Goal: Information Seeking & Learning: Check status

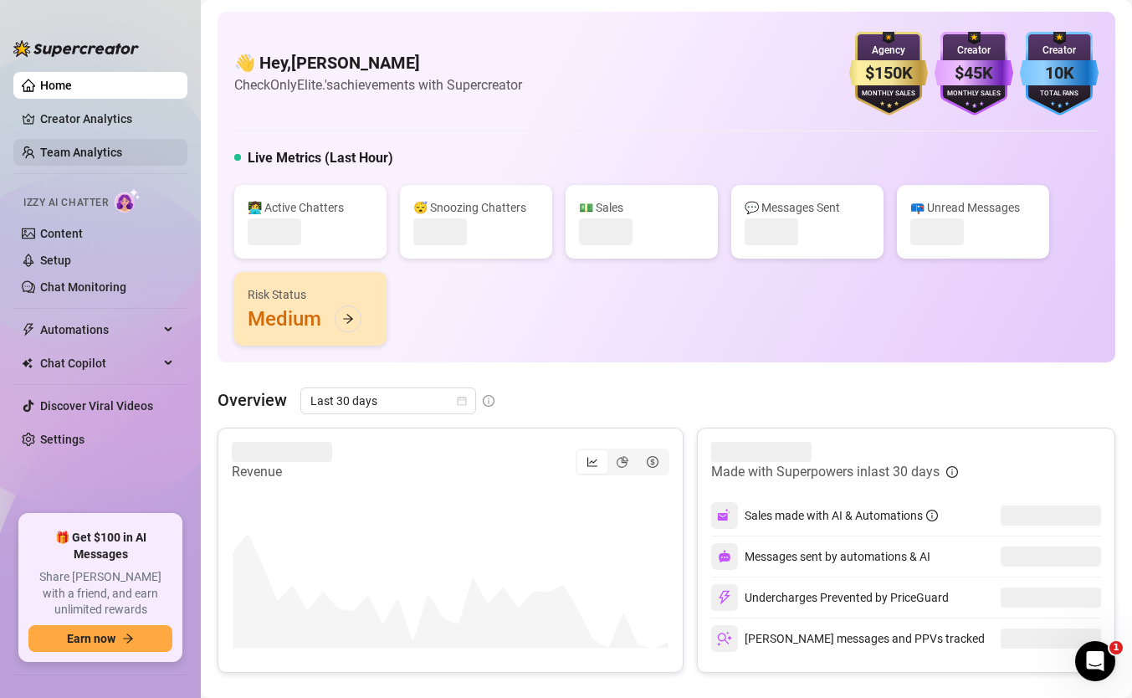
click at [75, 146] on link "Team Analytics" at bounding box center [81, 152] width 82 height 13
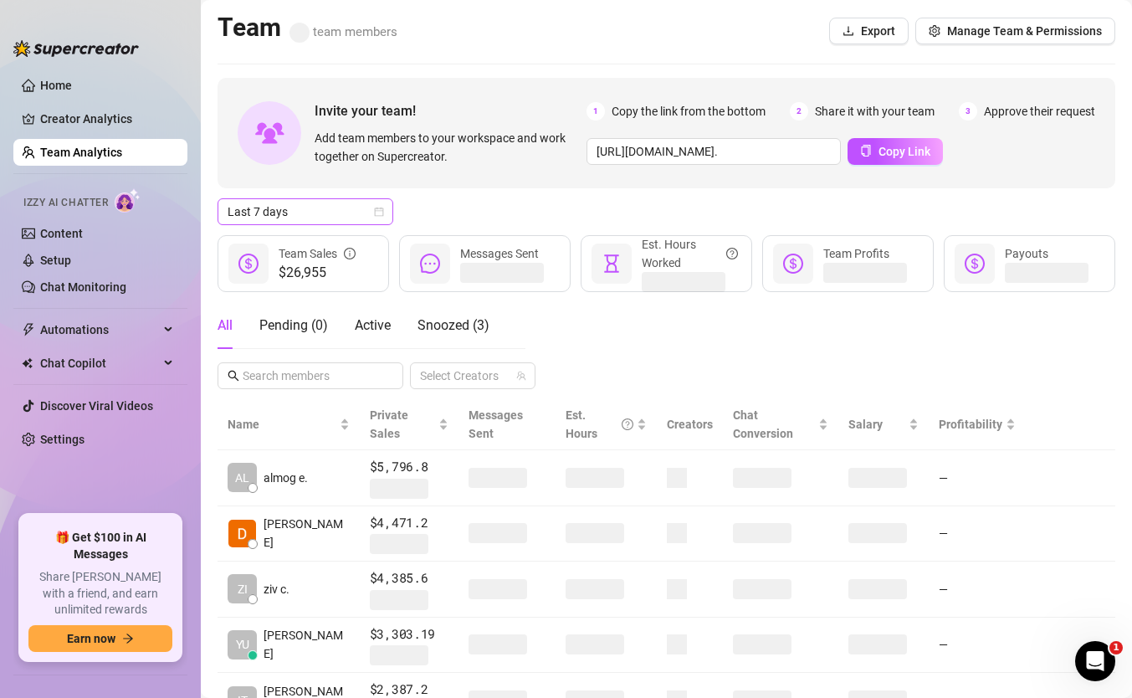
click at [342, 221] on span "Last 7 days" at bounding box center [306, 211] width 156 height 25
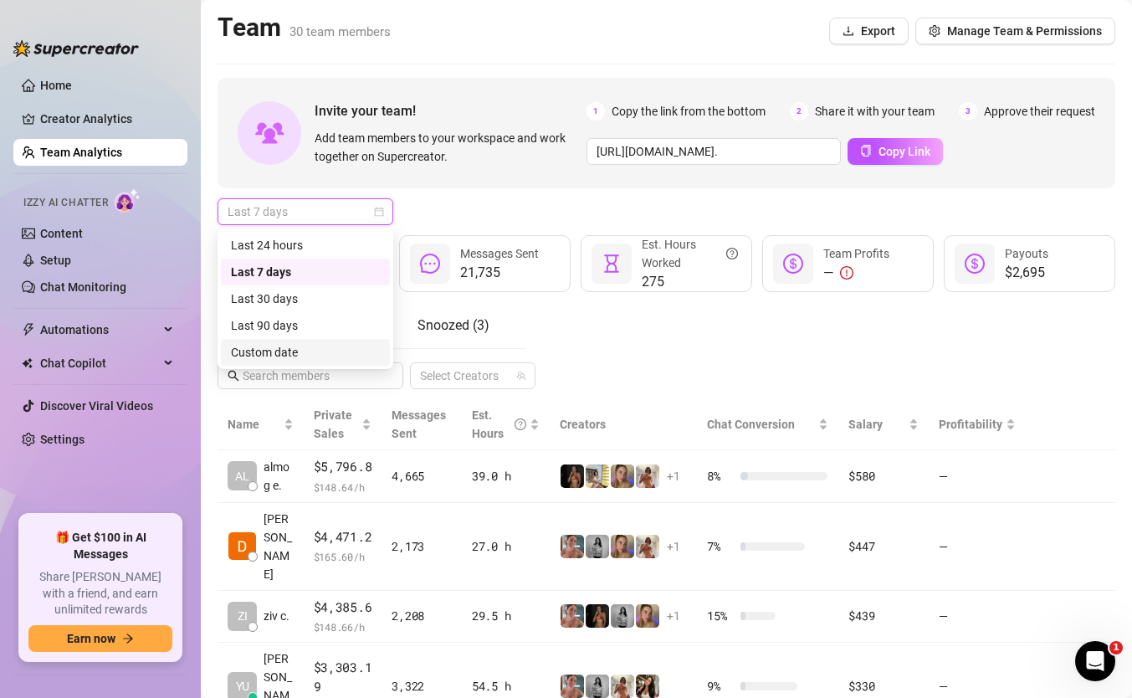
click at [321, 346] on div "Custom date" at bounding box center [305, 352] width 149 height 18
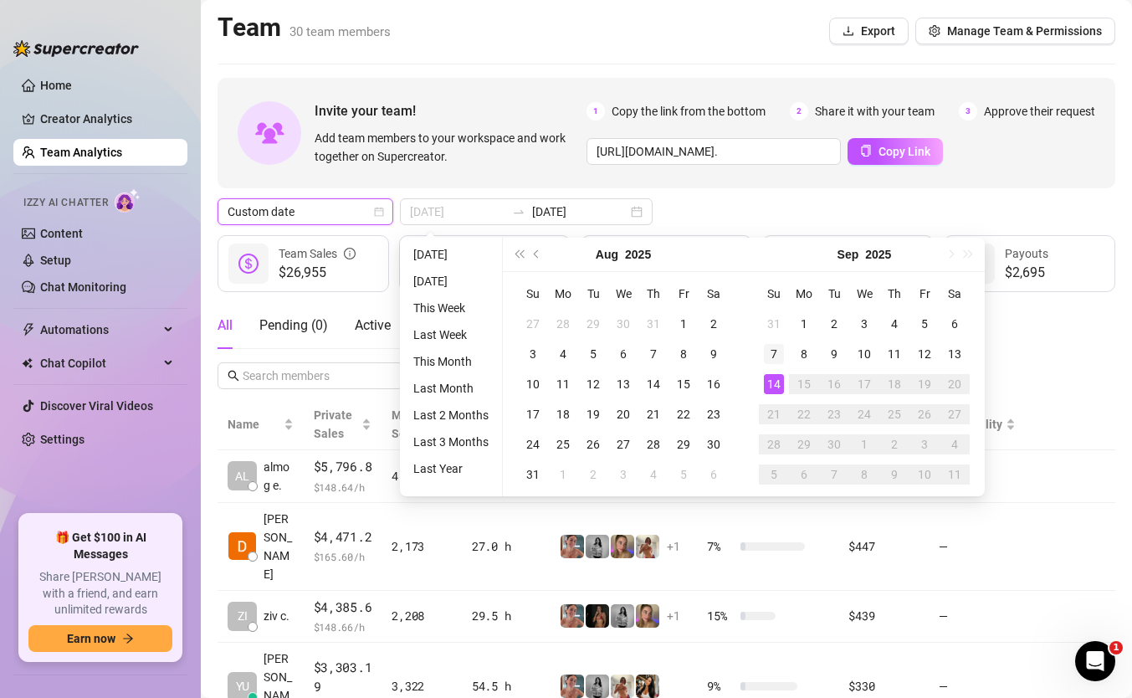
type input "[DATE]"
click at [775, 357] on div "7" at bounding box center [774, 354] width 20 height 20
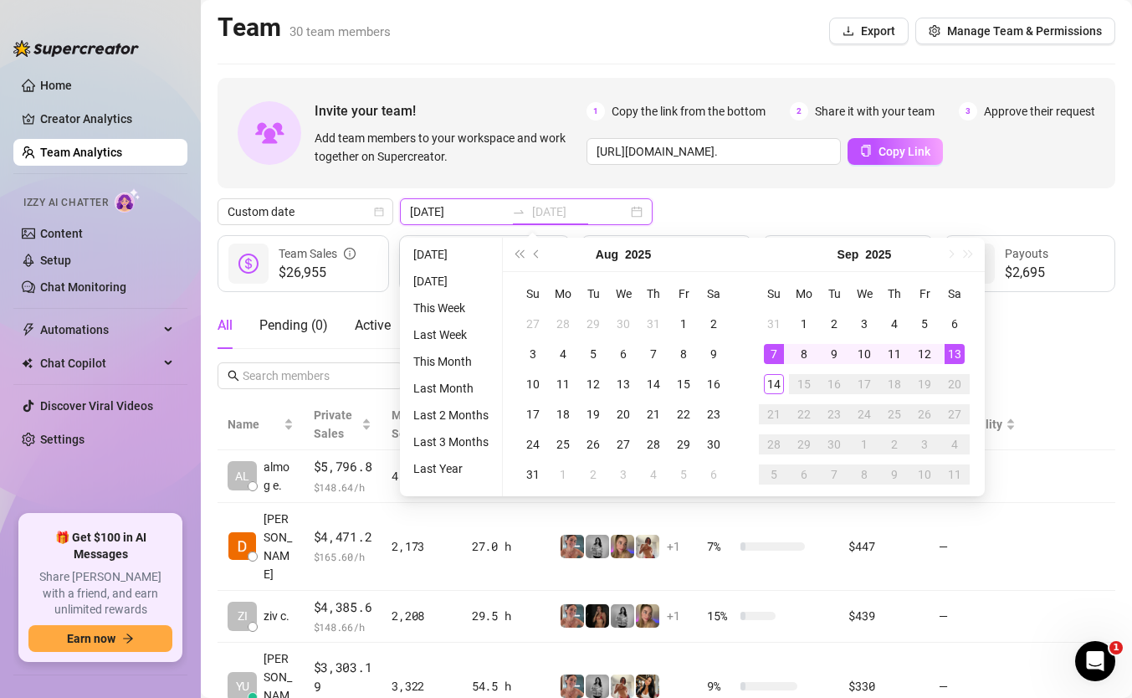
type input "[DATE]"
click at [774, 387] on div "14" at bounding box center [774, 384] width 20 height 20
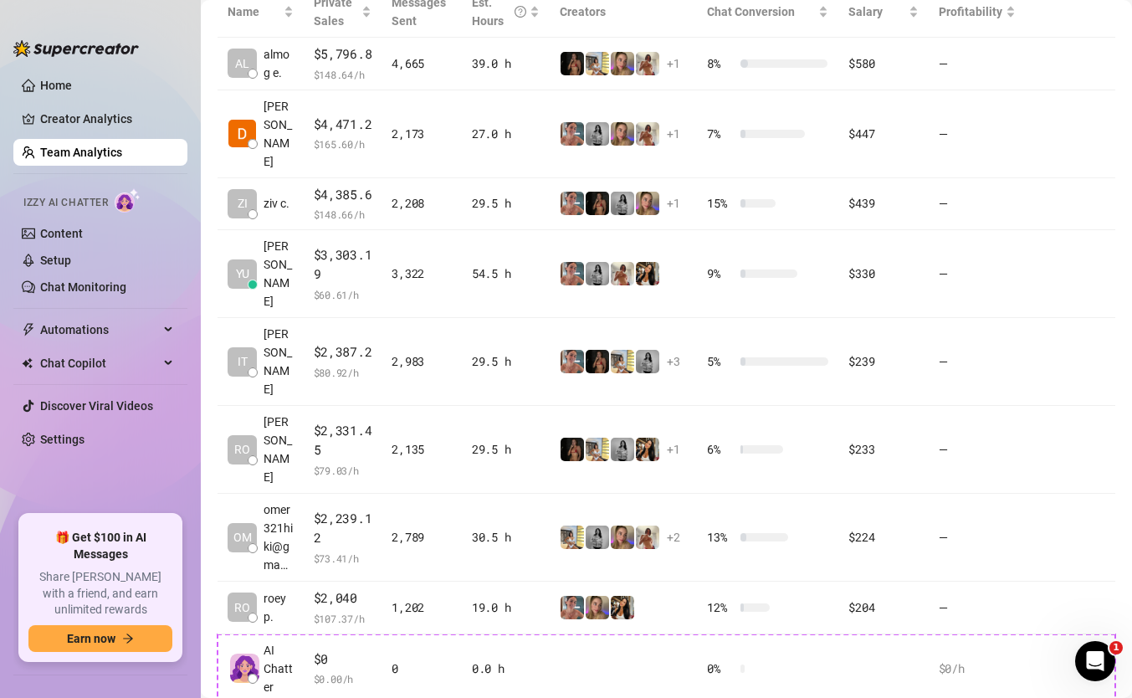
scroll to position [426, 0]
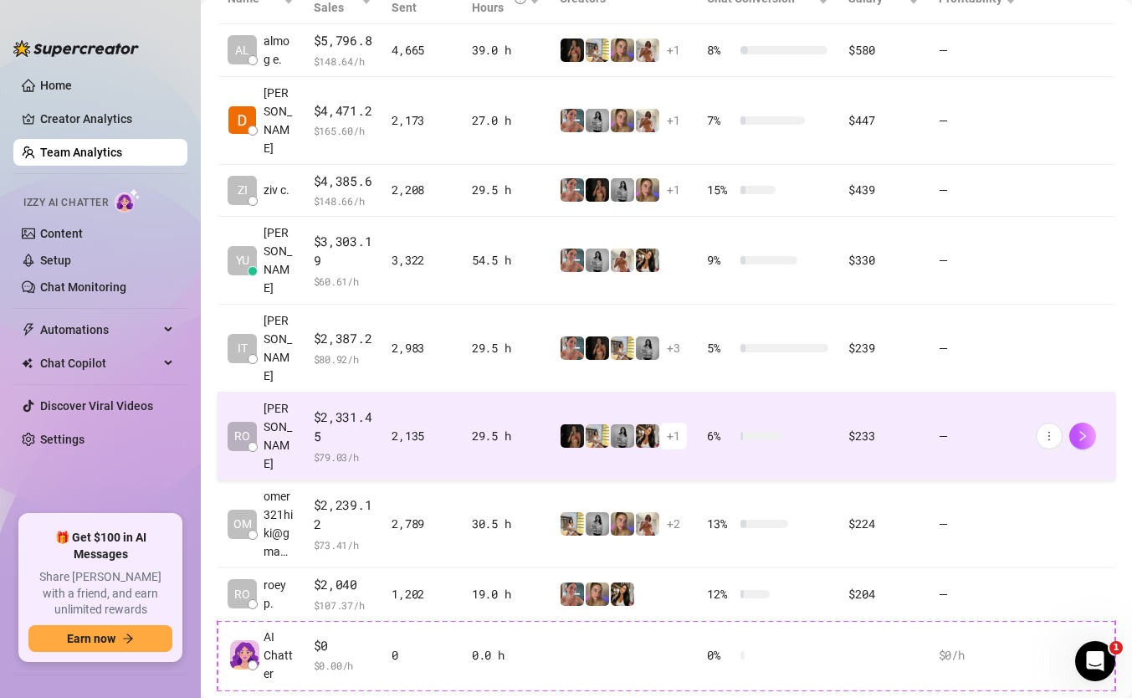
click at [480, 427] on div "29.5 h" at bounding box center [506, 436] width 68 height 18
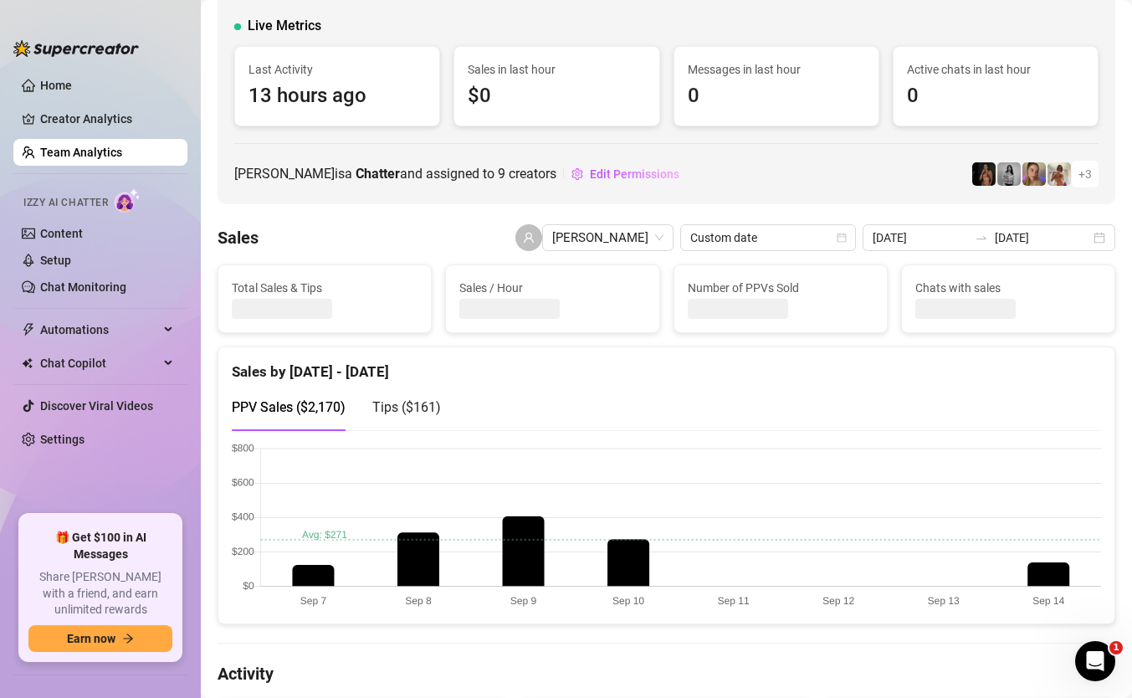
scroll to position [90, 0]
